Goal: Information Seeking & Learning: Learn about a topic

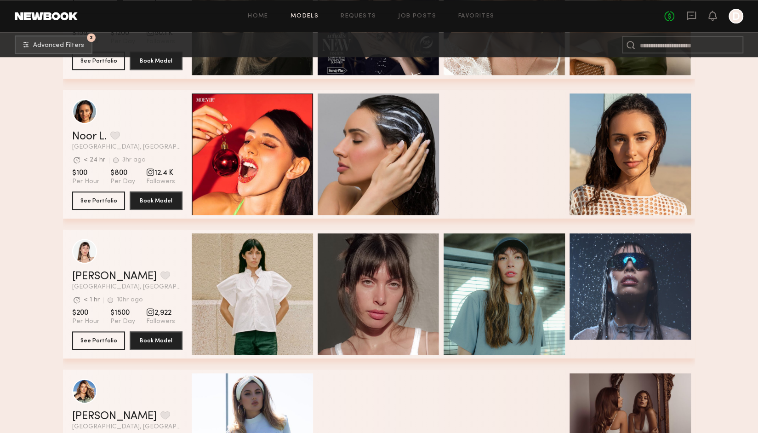
scroll to position [30349, 0]
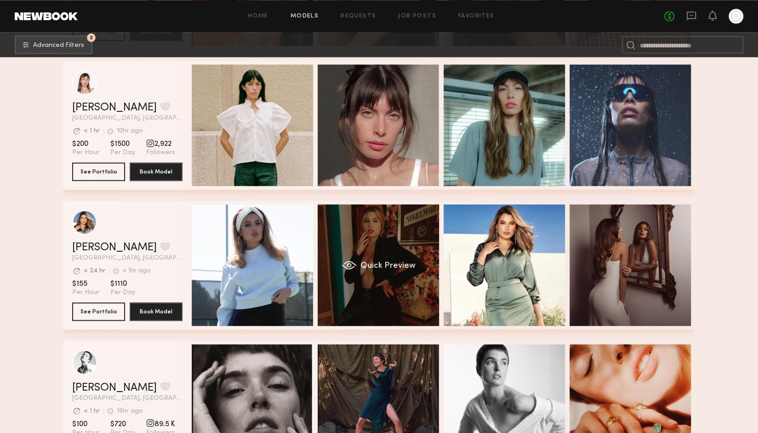
click at [397, 301] on div "Quick Preview" at bounding box center [378, 264] width 121 height 121
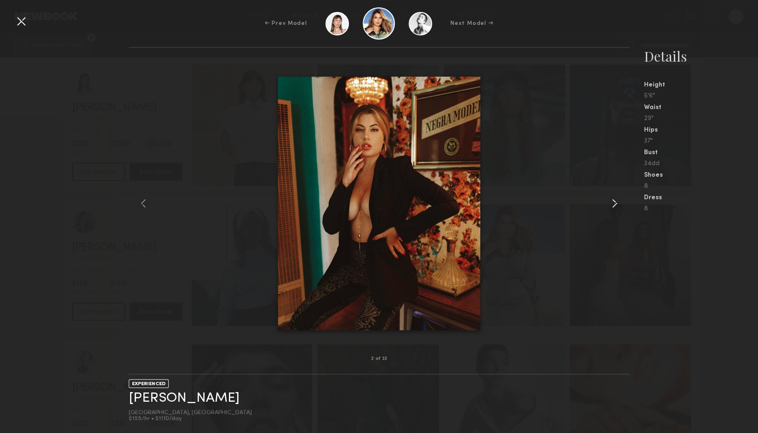
click at [613, 202] on common-icon at bounding box center [614, 203] width 15 height 15
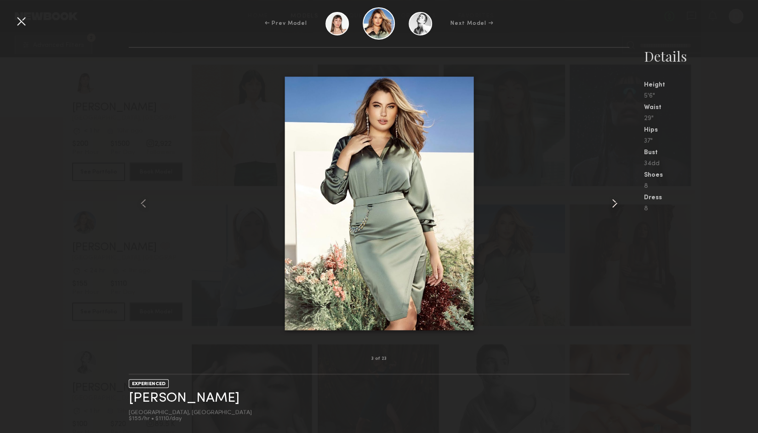
click at [613, 202] on common-icon at bounding box center [614, 203] width 15 height 15
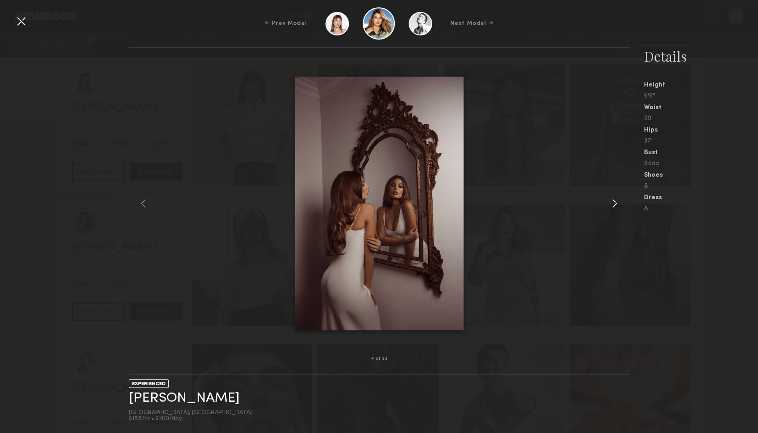
click at [613, 202] on common-icon at bounding box center [614, 203] width 15 height 15
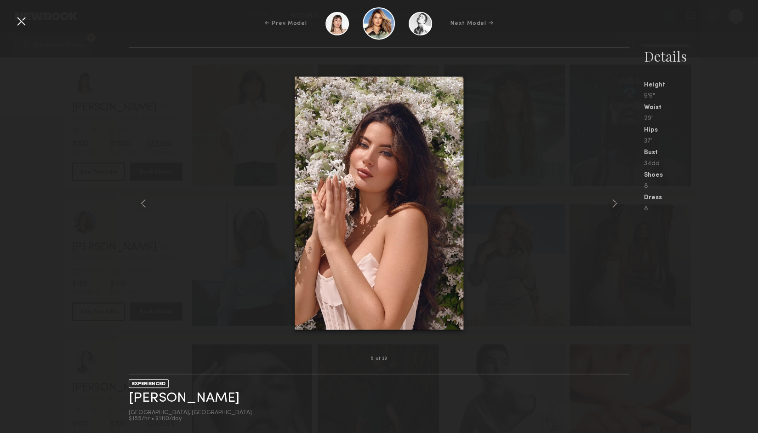
click at [644, 277] on nb-gallery-model-stats "Details Height 5'6" Waist 29" Hips 37" Bust 34dd Shoes 8 Dress 8" at bounding box center [694, 240] width 129 height 386
click at [33, 20] on div "← Prev Model Next Model →" at bounding box center [379, 23] width 758 height 32
click at [17, 22] on div at bounding box center [21, 21] width 15 height 15
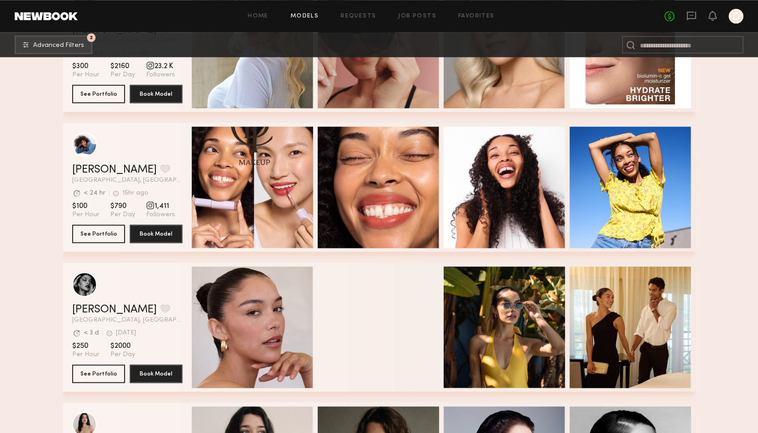
scroll to position [32693, 0]
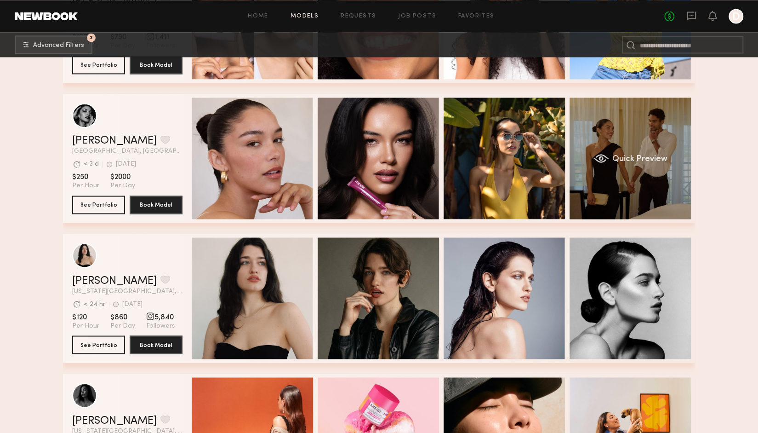
click at [615, 172] on div "Quick Preview" at bounding box center [630, 157] width 121 height 121
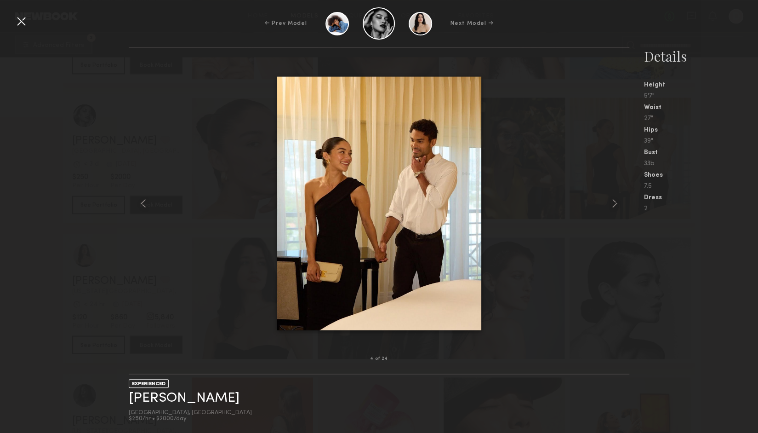
click at [570, 170] on div at bounding box center [379, 203] width 500 height 281
click at [25, 16] on div at bounding box center [21, 21] width 15 height 15
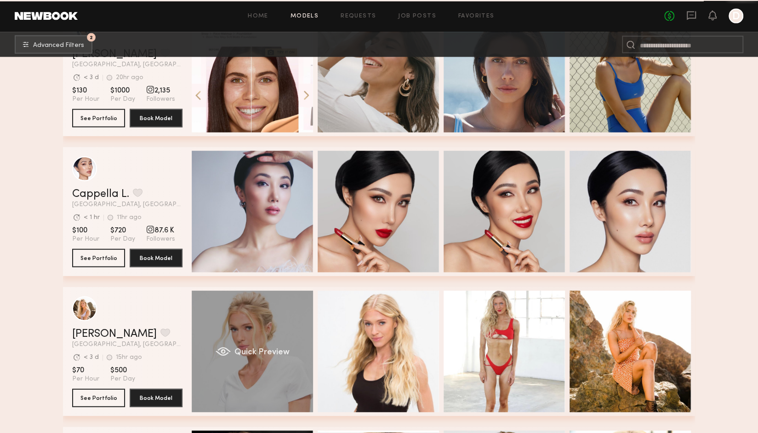
scroll to position [33030, 0]
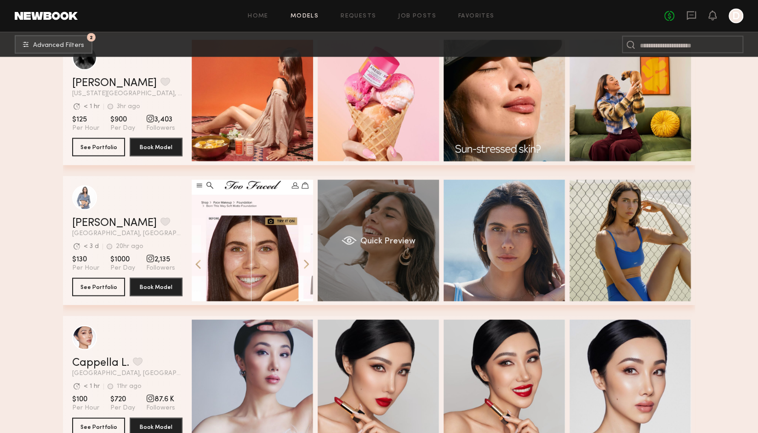
click at [400, 229] on div "Quick Preview" at bounding box center [378, 240] width 121 height 121
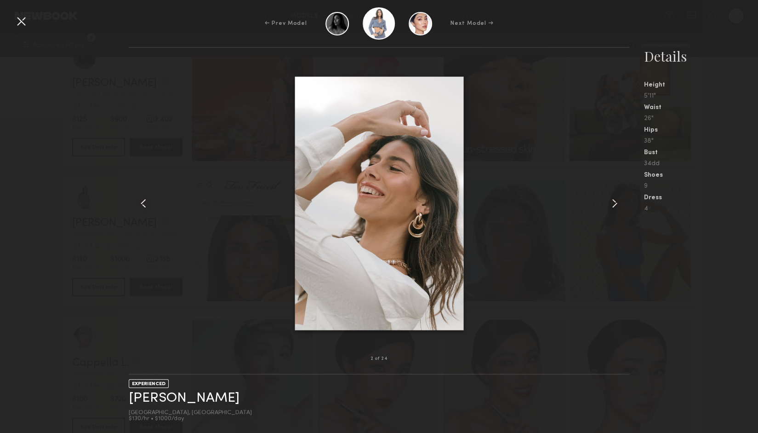
click at [613, 213] on div at bounding box center [619, 203] width 20 height 281
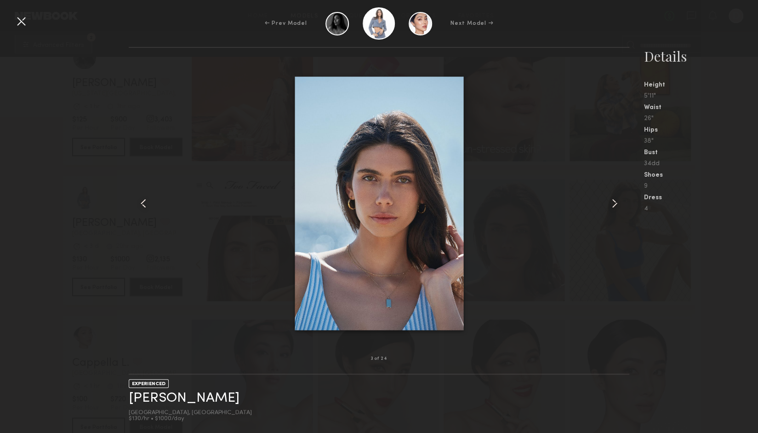
click at [613, 204] on common-icon at bounding box center [614, 203] width 15 height 15
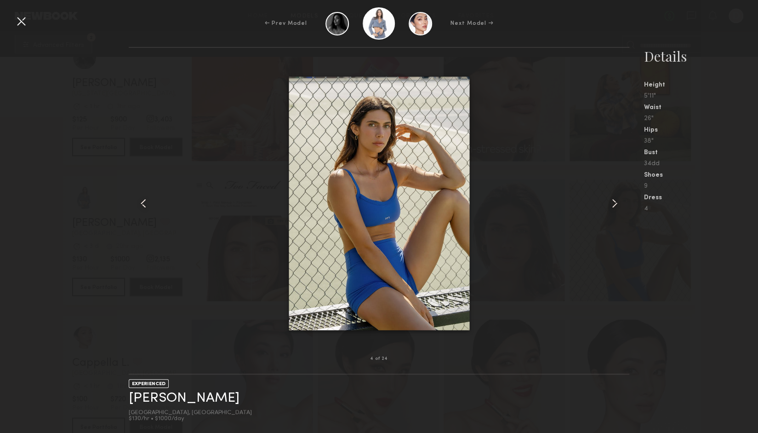
click at [613, 204] on common-icon at bounding box center [614, 203] width 15 height 15
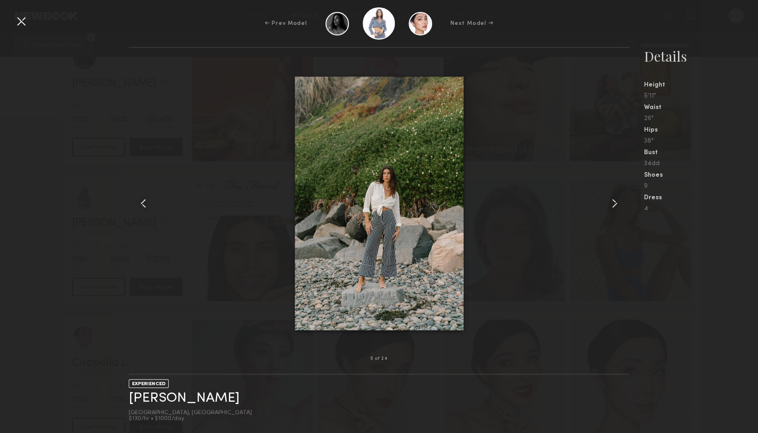
click at [620, 206] on common-icon at bounding box center [614, 203] width 15 height 15
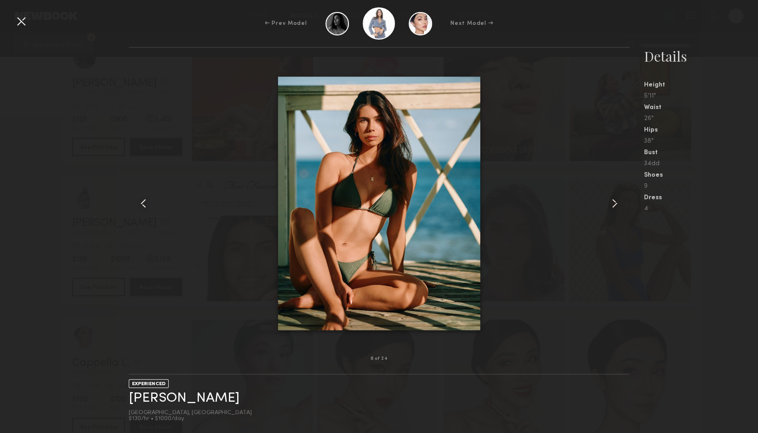
click at [613, 206] on common-icon at bounding box center [614, 203] width 15 height 15
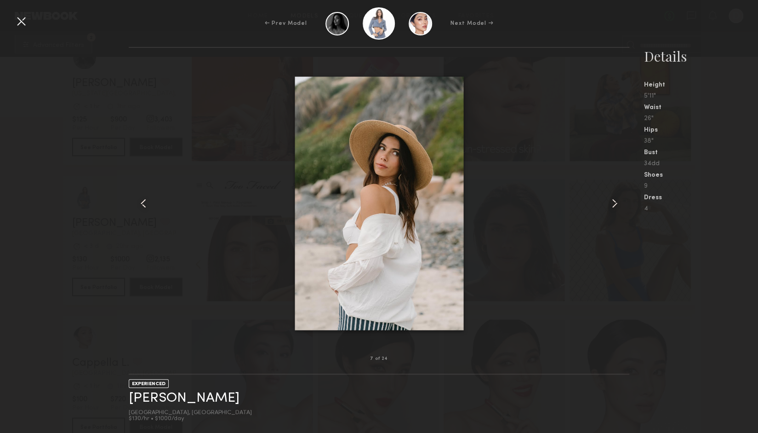
click at [613, 206] on common-icon at bounding box center [614, 203] width 15 height 15
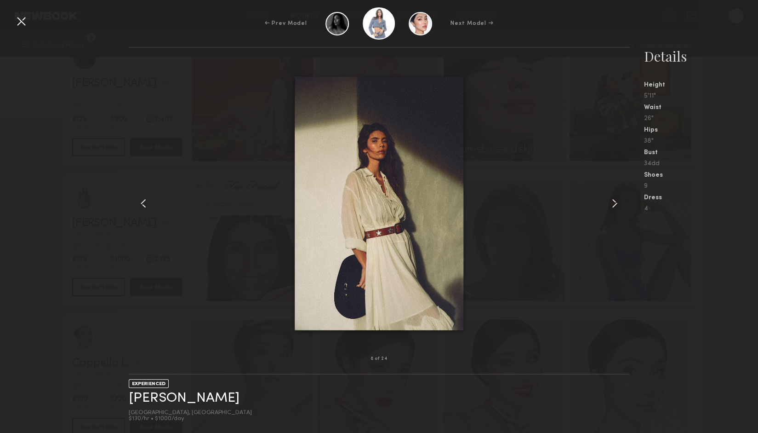
click at [613, 206] on common-icon at bounding box center [614, 203] width 15 height 15
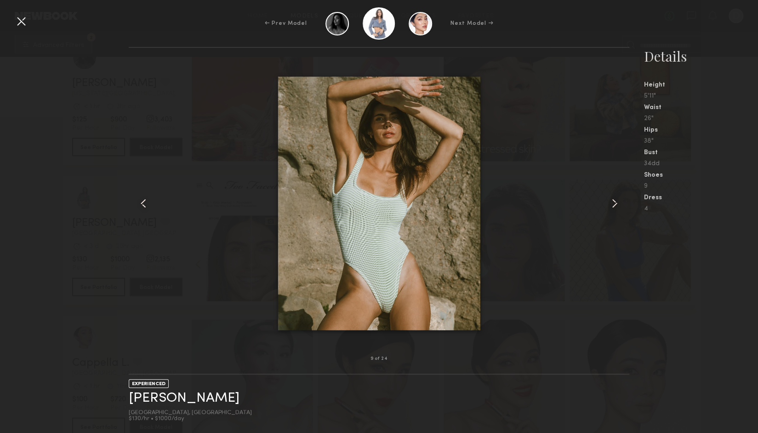
click at [613, 206] on common-icon at bounding box center [614, 203] width 15 height 15
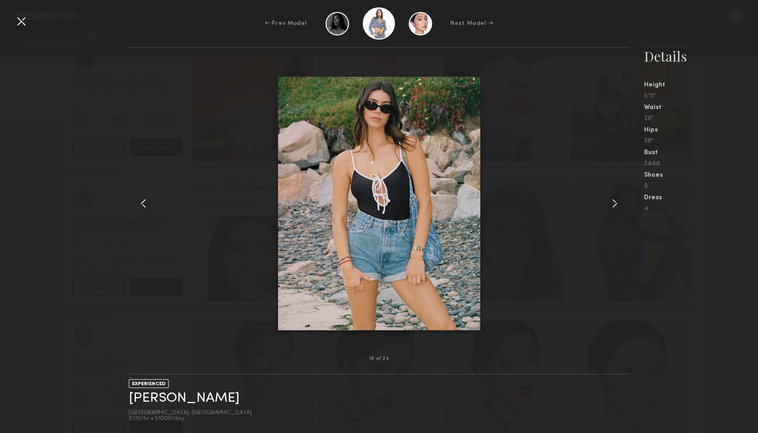
click at [11, 21] on div "← Prev Model Next Model →" at bounding box center [379, 23] width 758 height 32
click at [25, 21] on div at bounding box center [21, 21] width 15 height 15
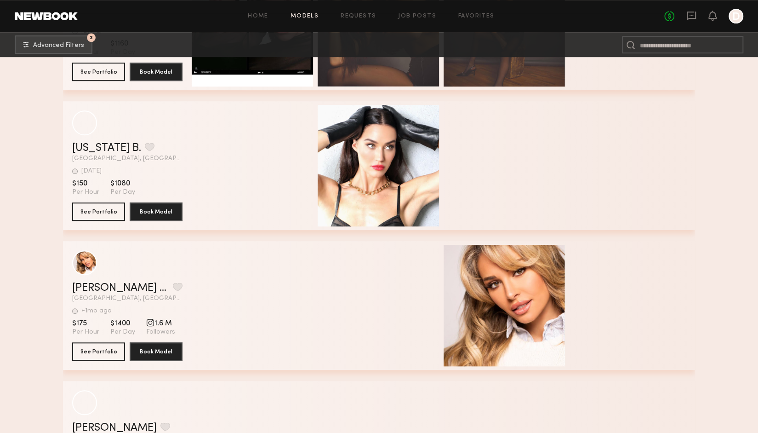
scroll to position [36908, 0]
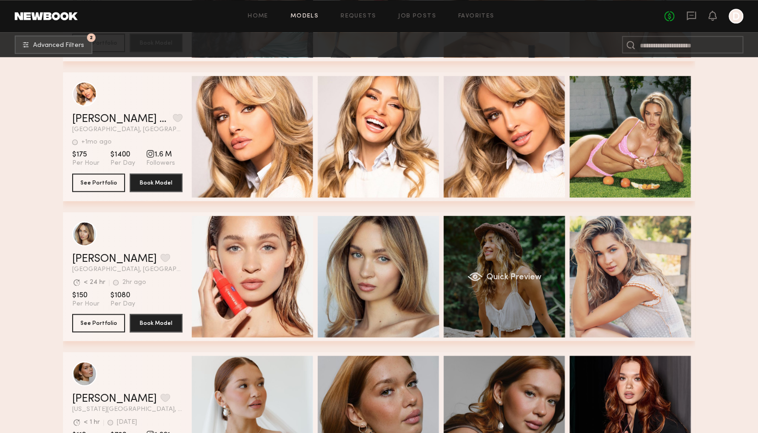
click at [486, 321] on div "Quick Preview" at bounding box center [504, 276] width 121 height 121
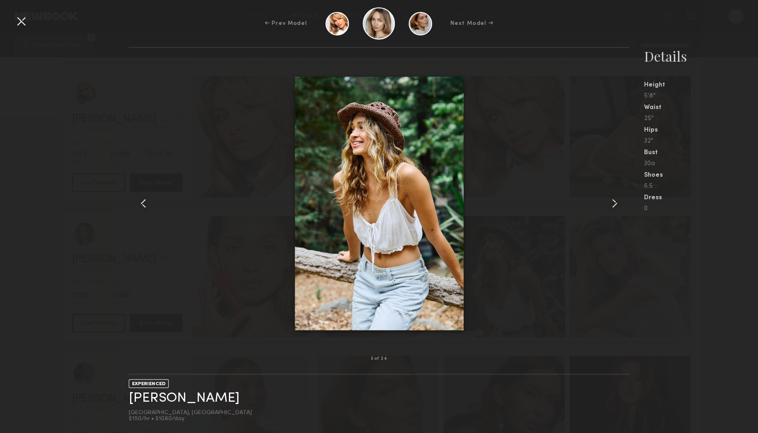
click at [614, 207] on common-icon at bounding box center [614, 203] width 15 height 15
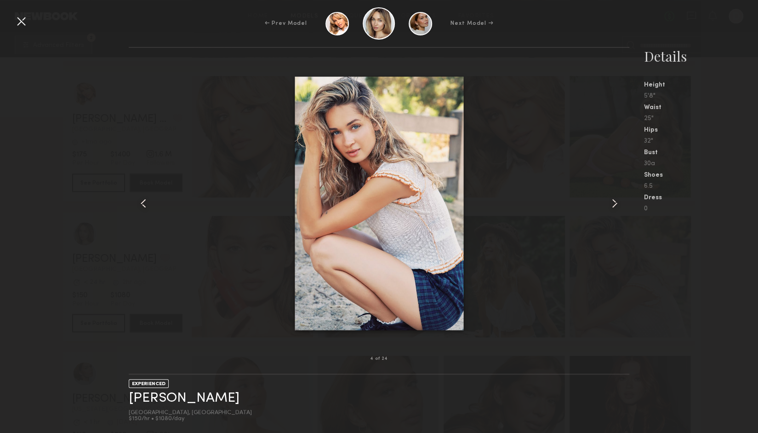
click at [614, 207] on common-icon at bounding box center [614, 203] width 15 height 15
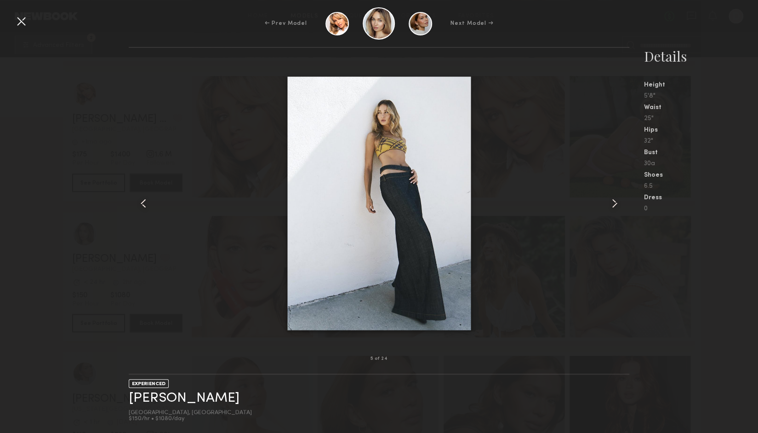
click at [614, 207] on common-icon at bounding box center [614, 203] width 15 height 15
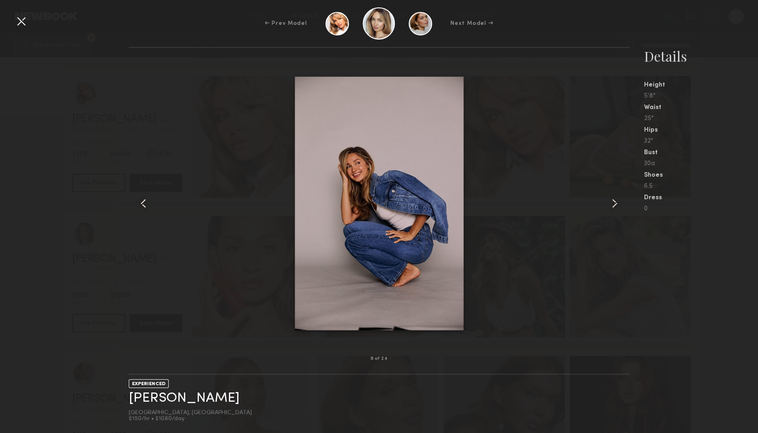
click at [614, 207] on common-icon at bounding box center [614, 203] width 15 height 15
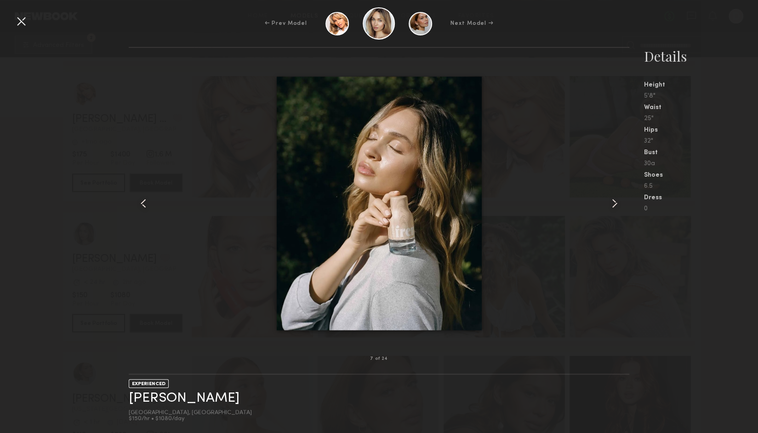
click at [614, 207] on common-icon at bounding box center [614, 203] width 15 height 15
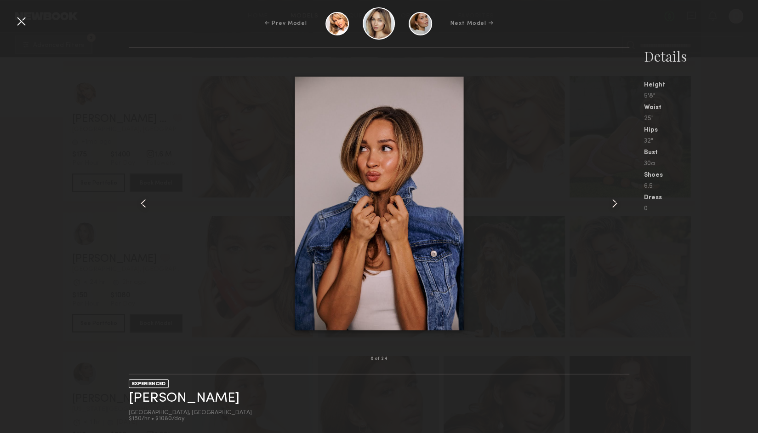
click at [614, 207] on common-icon at bounding box center [614, 203] width 15 height 15
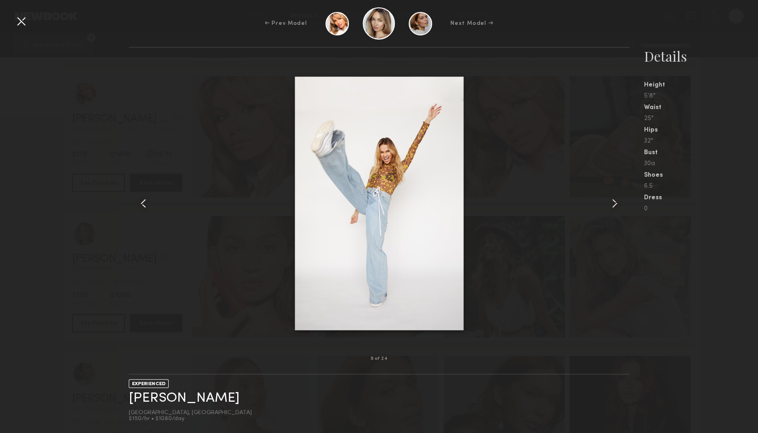
click at [26, 16] on div at bounding box center [21, 21] width 15 height 15
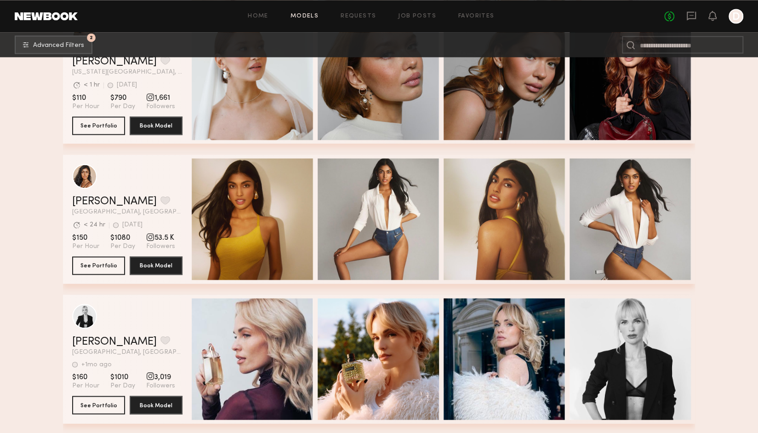
scroll to position [37414, 0]
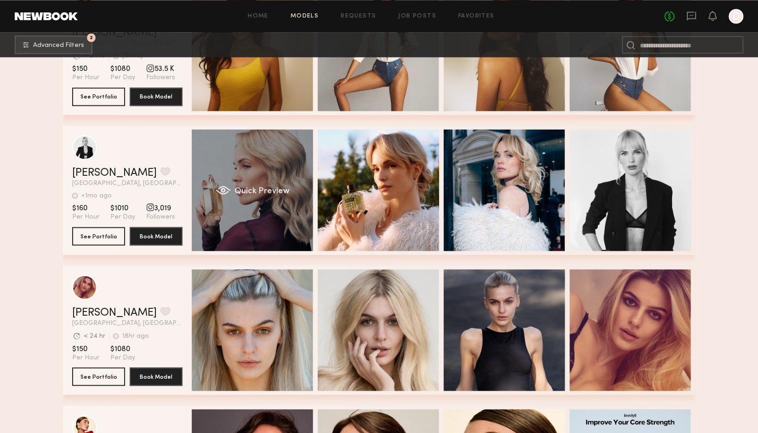
click at [287, 189] on span "Quick Preview" at bounding box center [262, 191] width 55 height 8
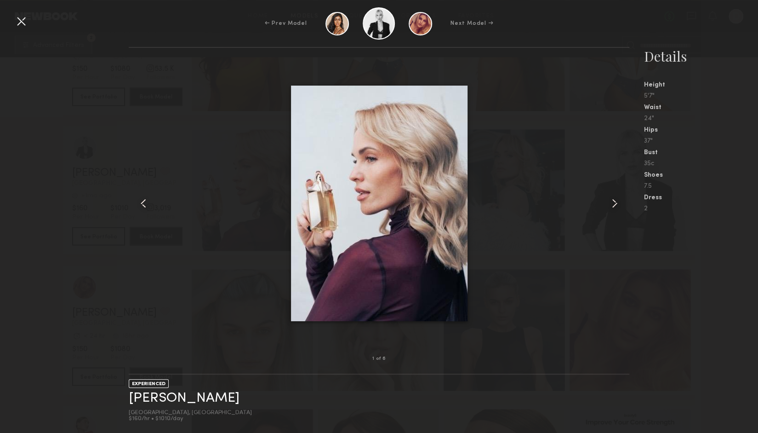
click at [618, 199] on common-icon at bounding box center [614, 203] width 15 height 15
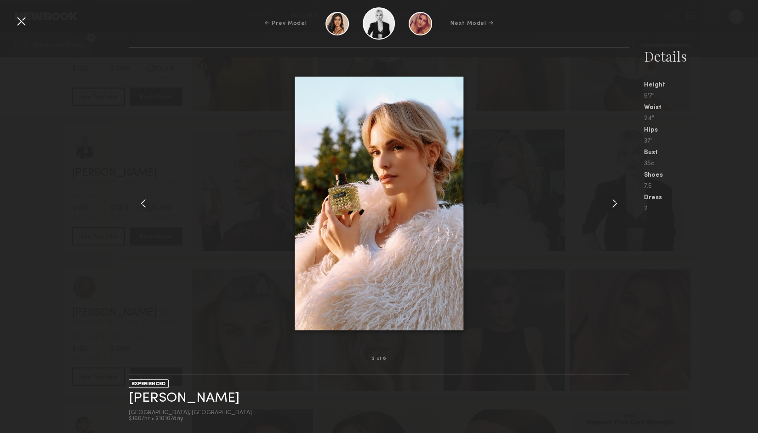
click at [621, 201] on common-icon at bounding box center [614, 203] width 15 height 15
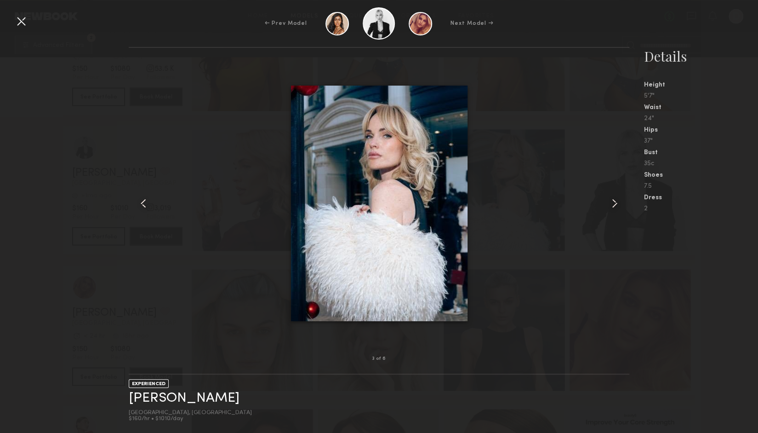
click at [621, 201] on common-icon at bounding box center [614, 203] width 15 height 15
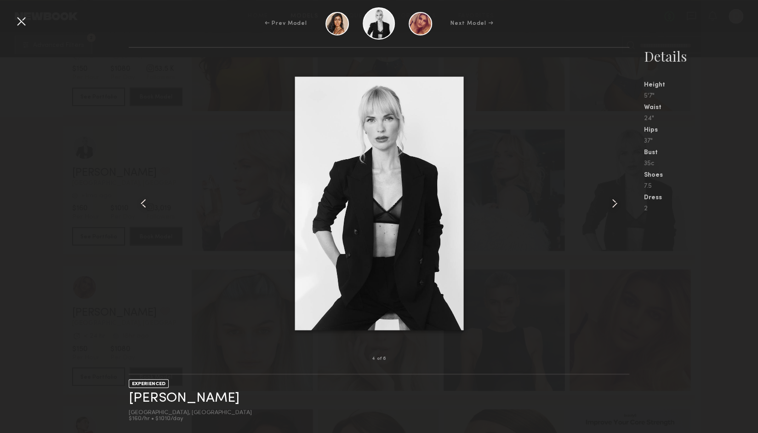
click at [621, 201] on common-icon at bounding box center [614, 203] width 15 height 15
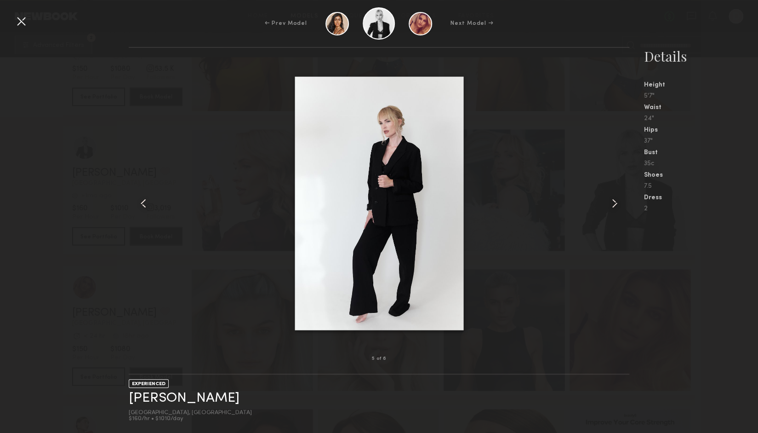
click at [621, 201] on common-icon at bounding box center [614, 203] width 15 height 15
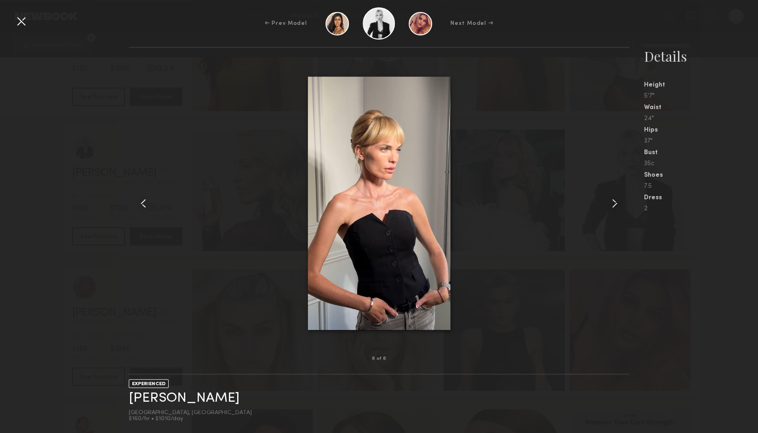
click at [621, 201] on common-icon at bounding box center [614, 203] width 15 height 15
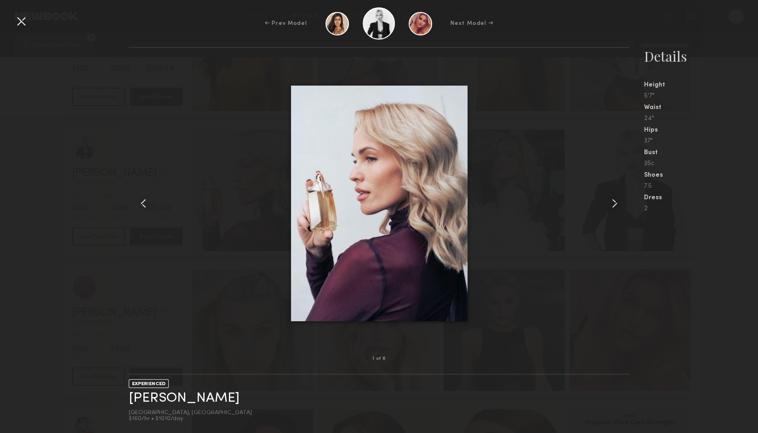
click at [621, 201] on common-icon at bounding box center [614, 203] width 15 height 15
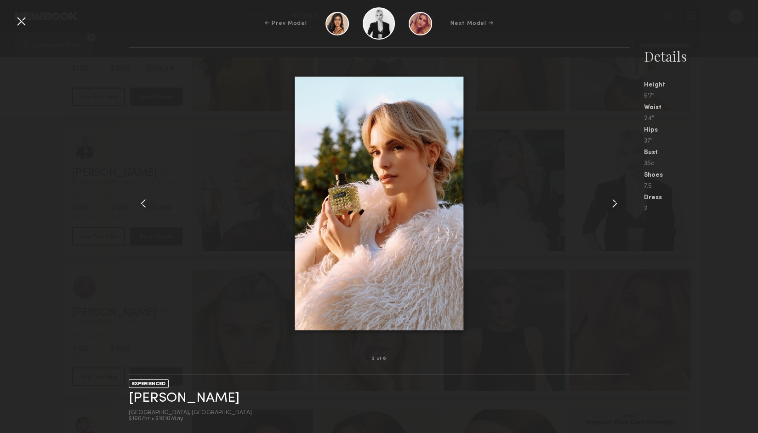
click at [621, 201] on common-icon at bounding box center [614, 203] width 15 height 15
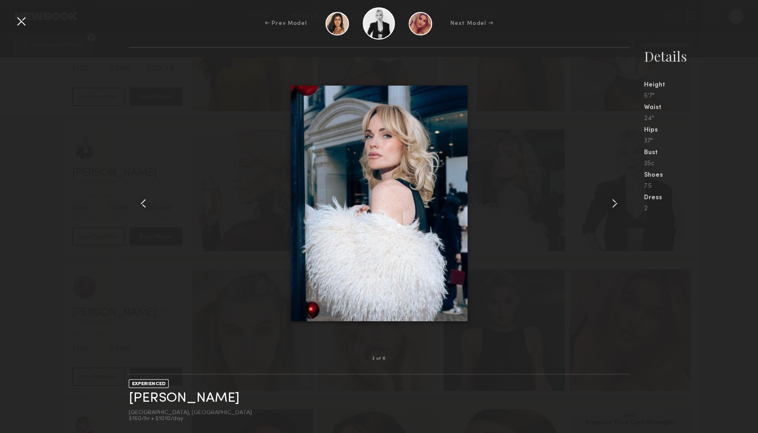
click at [619, 205] on common-icon at bounding box center [614, 203] width 15 height 15
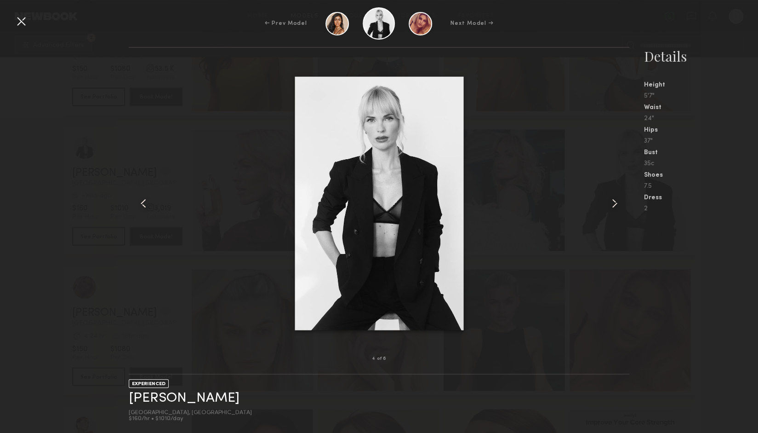
click at [620, 196] on common-icon at bounding box center [614, 203] width 15 height 15
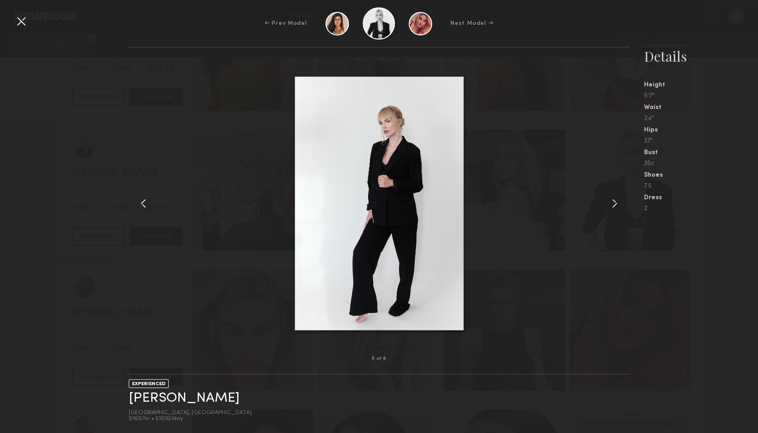
click at [24, 22] on div at bounding box center [21, 21] width 15 height 15
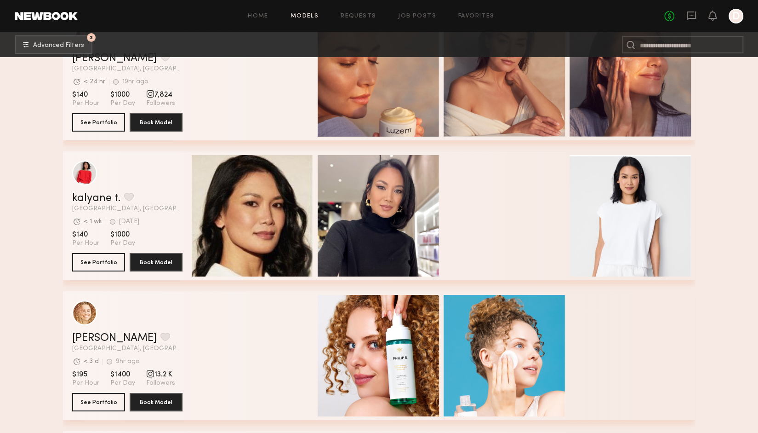
scroll to position [40912, 0]
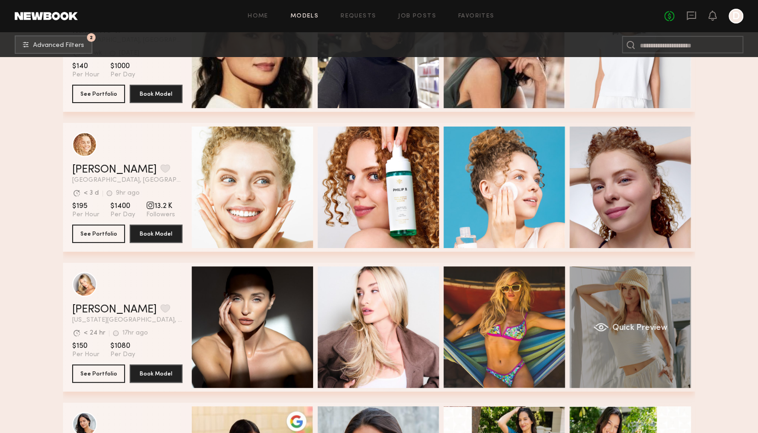
click at [600, 316] on div "Quick Preview" at bounding box center [630, 326] width 121 height 121
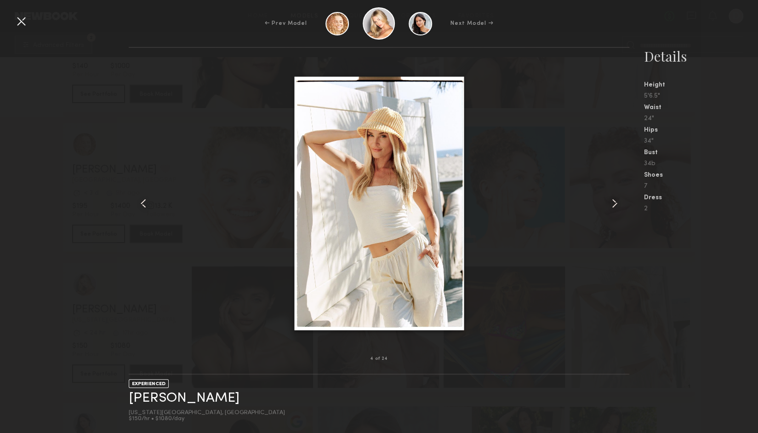
click at [614, 200] on common-icon at bounding box center [614, 203] width 15 height 15
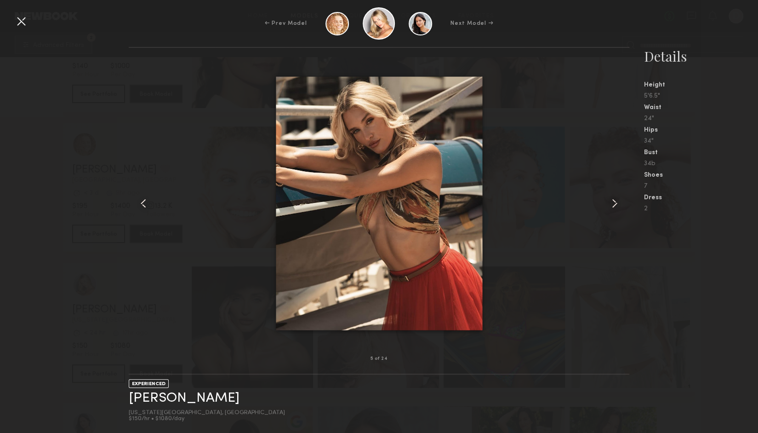
click at [614, 200] on common-icon at bounding box center [614, 203] width 15 height 15
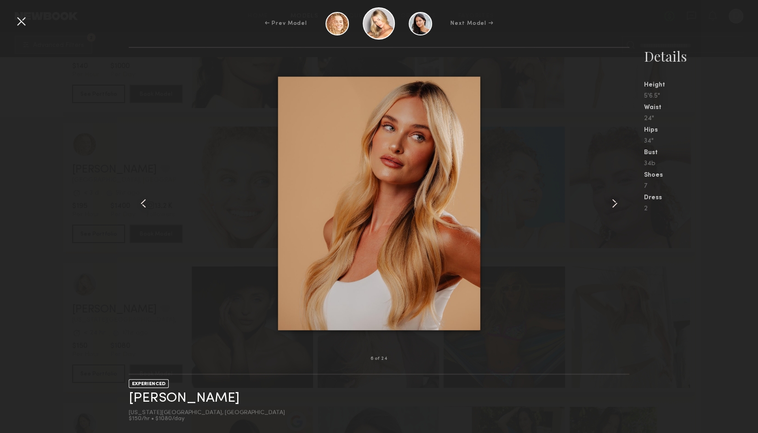
click at [614, 200] on common-icon at bounding box center [614, 203] width 15 height 15
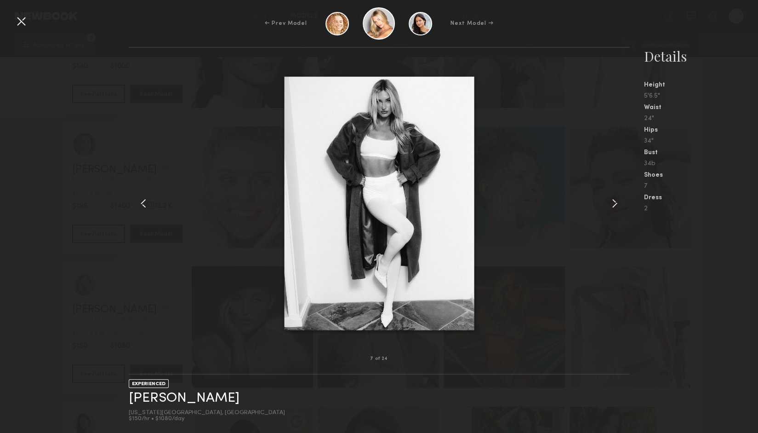
click at [614, 200] on common-icon at bounding box center [614, 203] width 15 height 15
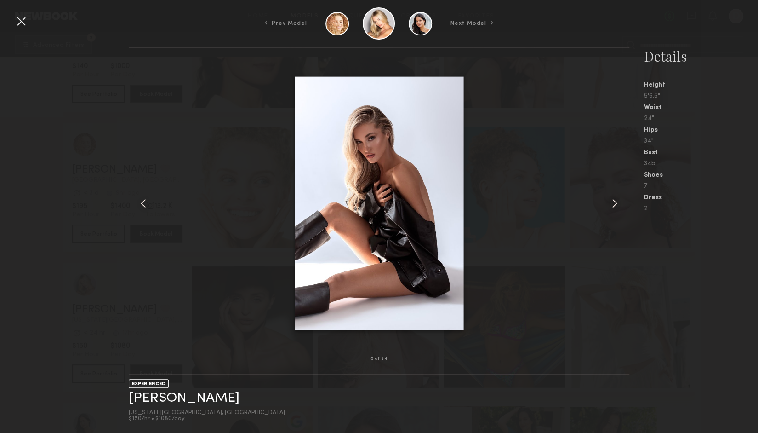
click at [614, 200] on common-icon at bounding box center [614, 203] width 15 height 15
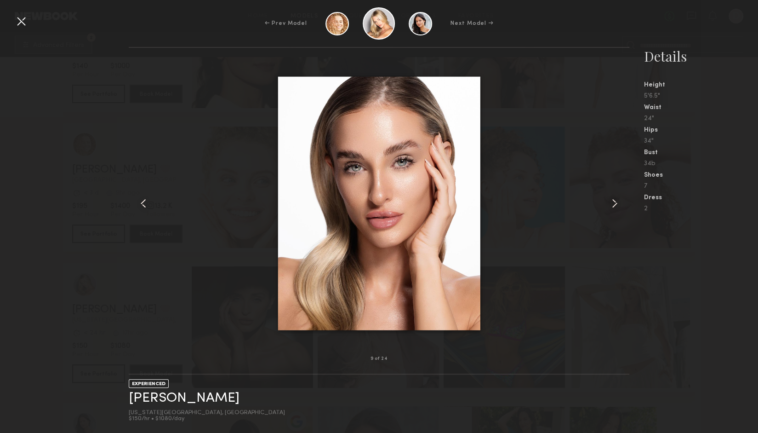
click at [614, 200] on common-icon at bounding box center [614, 203] width 15 height 15
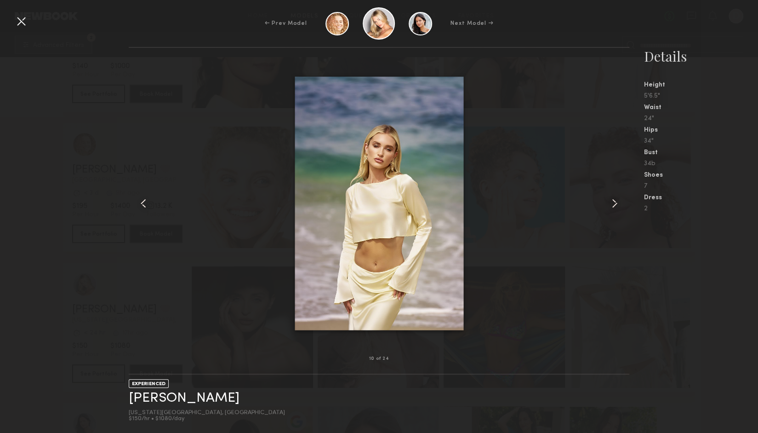
click at [576, 143] on div at bounding box center [379, 203] width 500 height 281
click at [16, 18] on div at bounding box center [21, 21] width 15 height 15
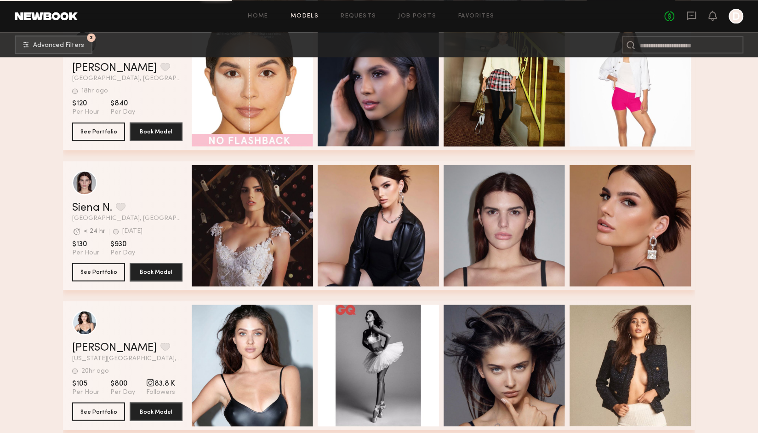
scroll to position [41746, 0]
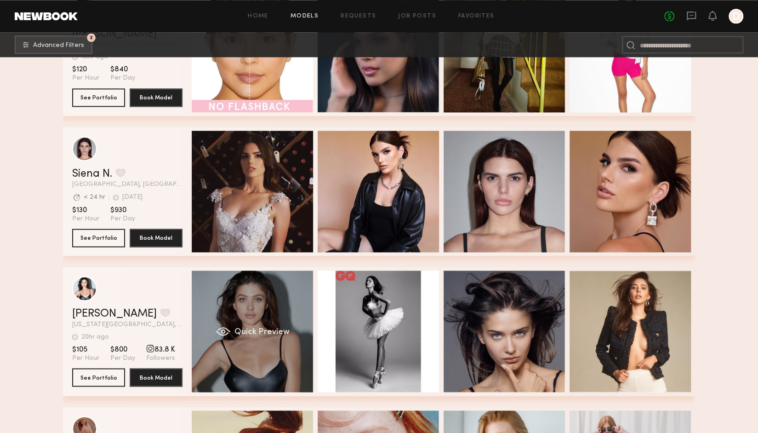
click at [282, 336] on span "Quick Preview" at bounding box center [262, 332] width 55 height 8
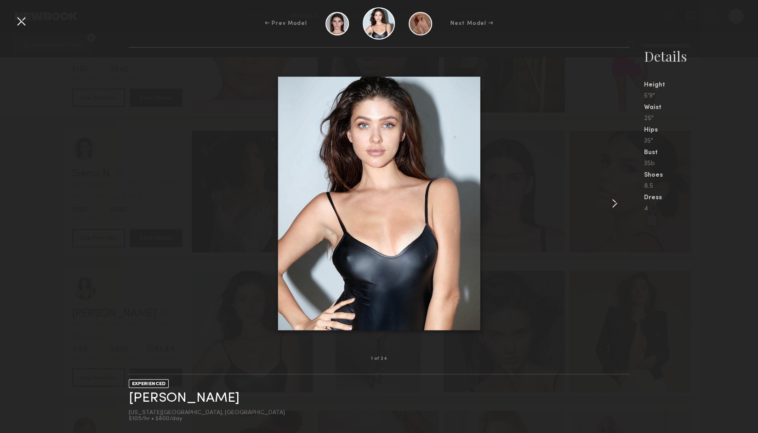
click at [615, 202] on common-icon at bounding box center [614, 203] width 15 height 15
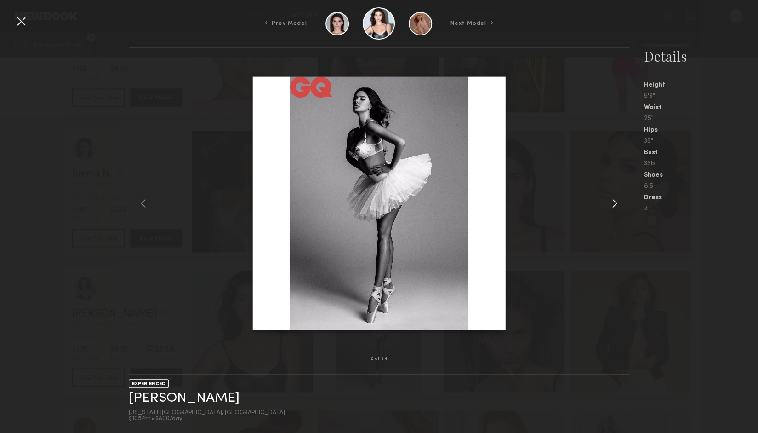
click at [615, 202] on common-icon at bounding box center [614, 203] width 15 height 15
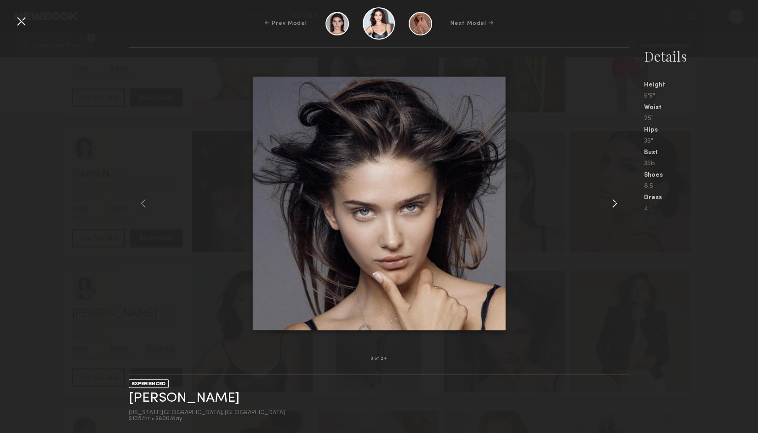
click at [615, 202] on common-icon at bounding box center [614, 203] width 15 height 15
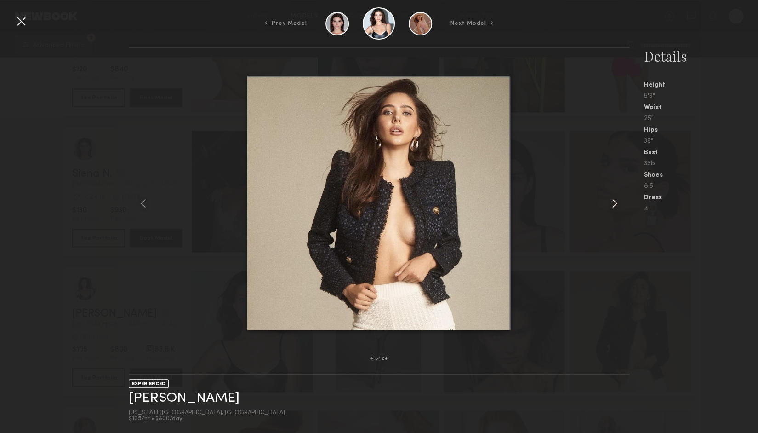
click at [615, 202] on common-icon at bounding box center [614, 203] width 15 height 15
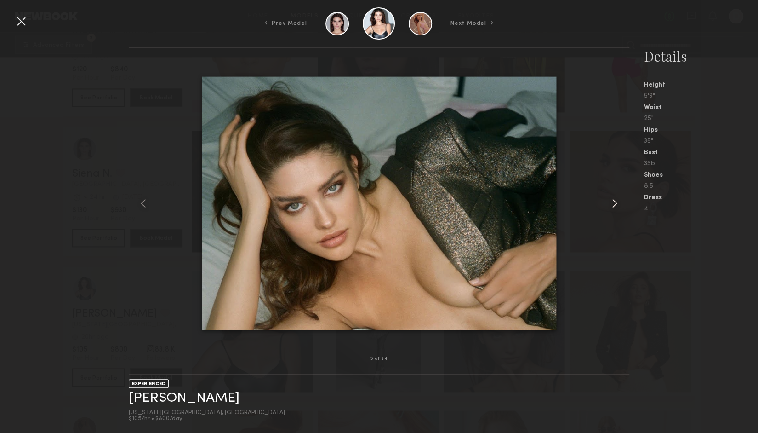
click at [615, 202] on common-icon at bounding box center [614, 203] width 15 height 15
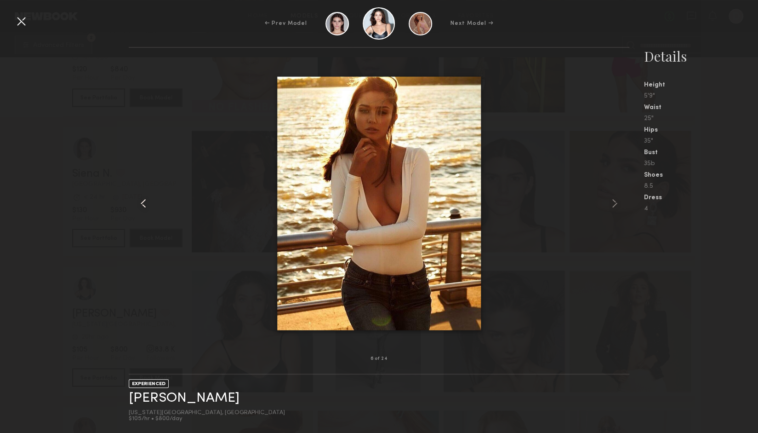
click at [142, 207] on common-icon at bounding box center [143, 203] width 15 height 15
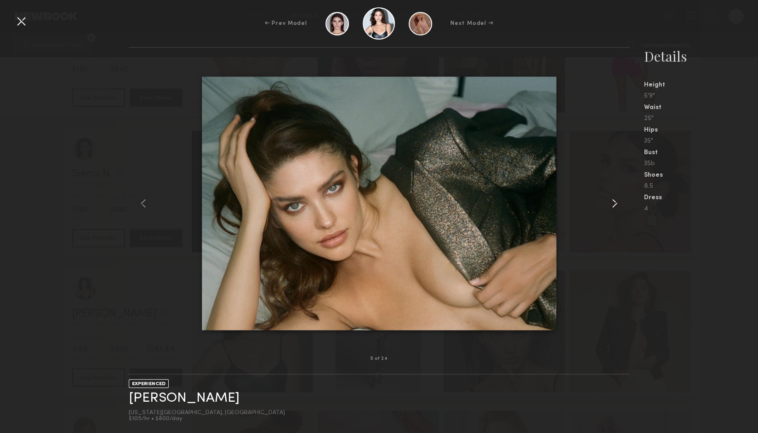
click at [614, 206] on common-icon at bounding box center [614, 203] width 15 height 15
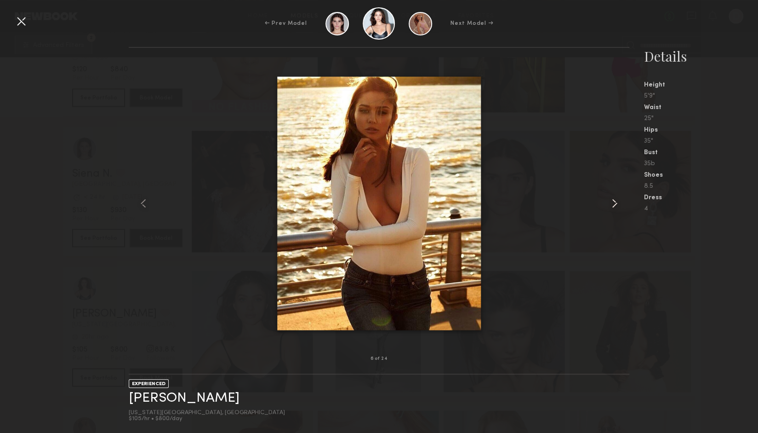
click at [614, 206] on common-icon at bounding box center [614, 203] width 15 height 15
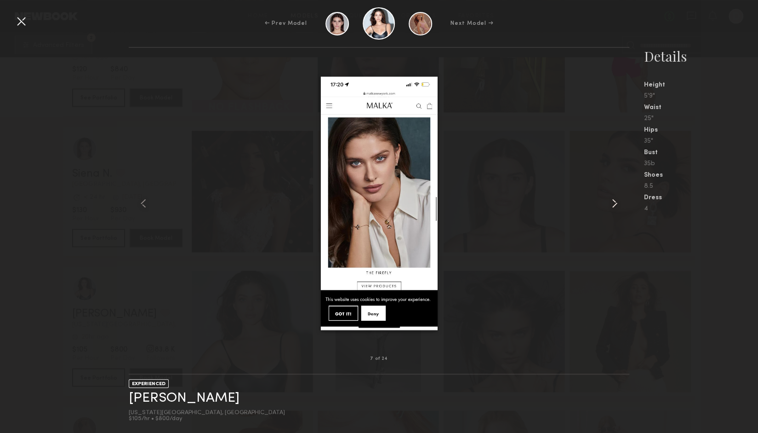
click at [614, 206] on common-icon at bounding box center [614, 203] width 15 height 15
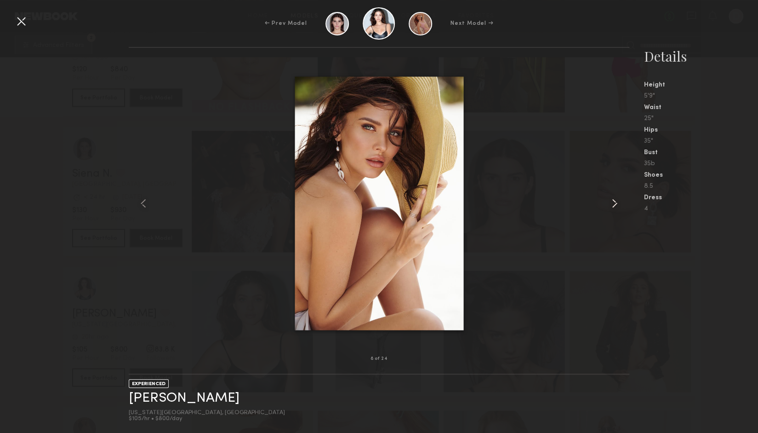
click at [614, 206] on common-icon at bounding box center [614, 203] width 15 height 15
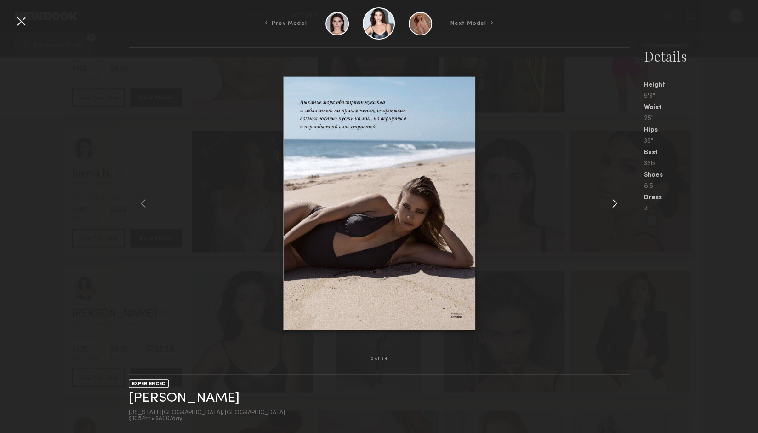
click at [614, 206] on common-icon at bounding box center [614, 203] width 15 height 15
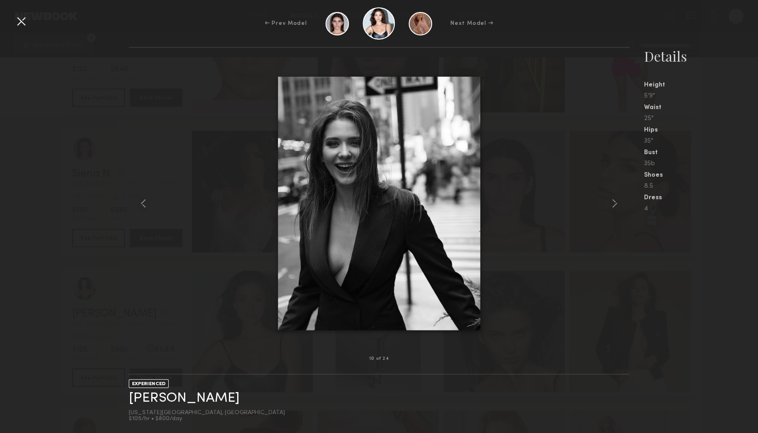
click at [592, 164] on div at bounding box center [379, 203] width 500 height 281
click at [21, 19] on div at bounding box center [21, 21] width 15 height 15
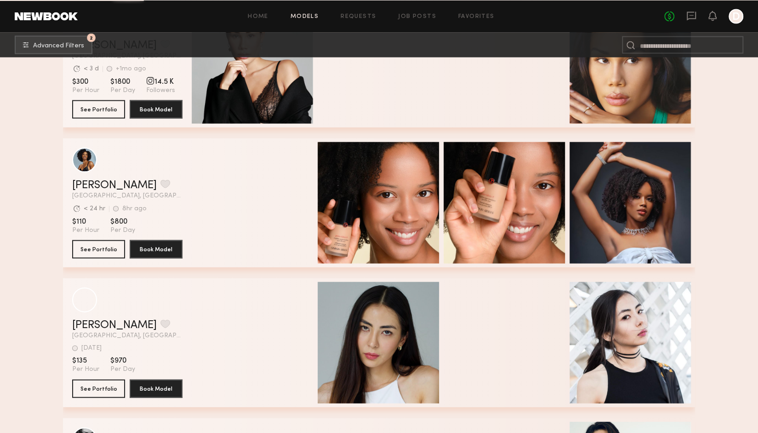
scroll to position [46779, 0]
